Goal: Information Seeking & Learning: Learn about a topic

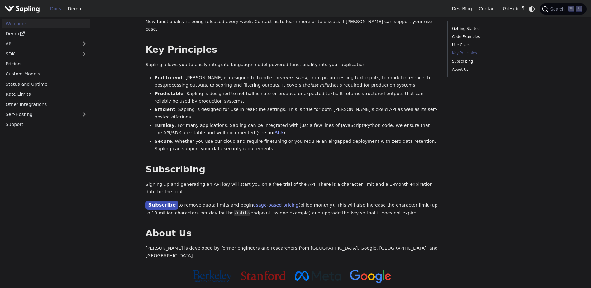
scroll to position [374, 0]
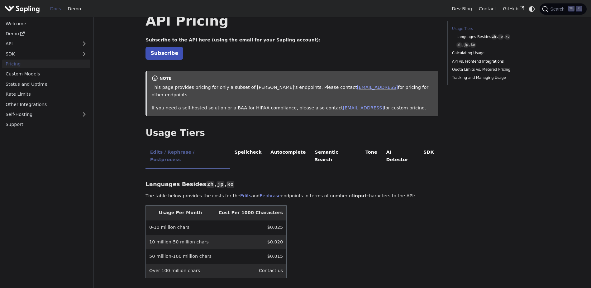
scroll to position [31, 0]
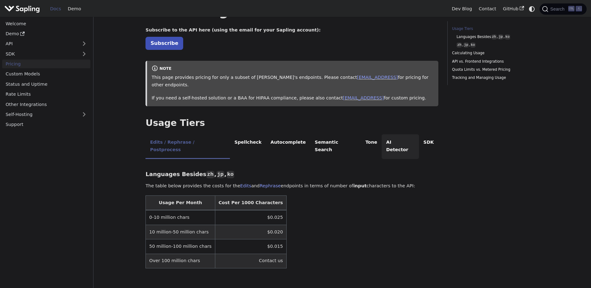
click at [381, 134] on li "AI Detector" at bounding box center [399, 146] width 37 height 25
